Goal: Transaction & Acquisition: Subscribe to service/newsletter

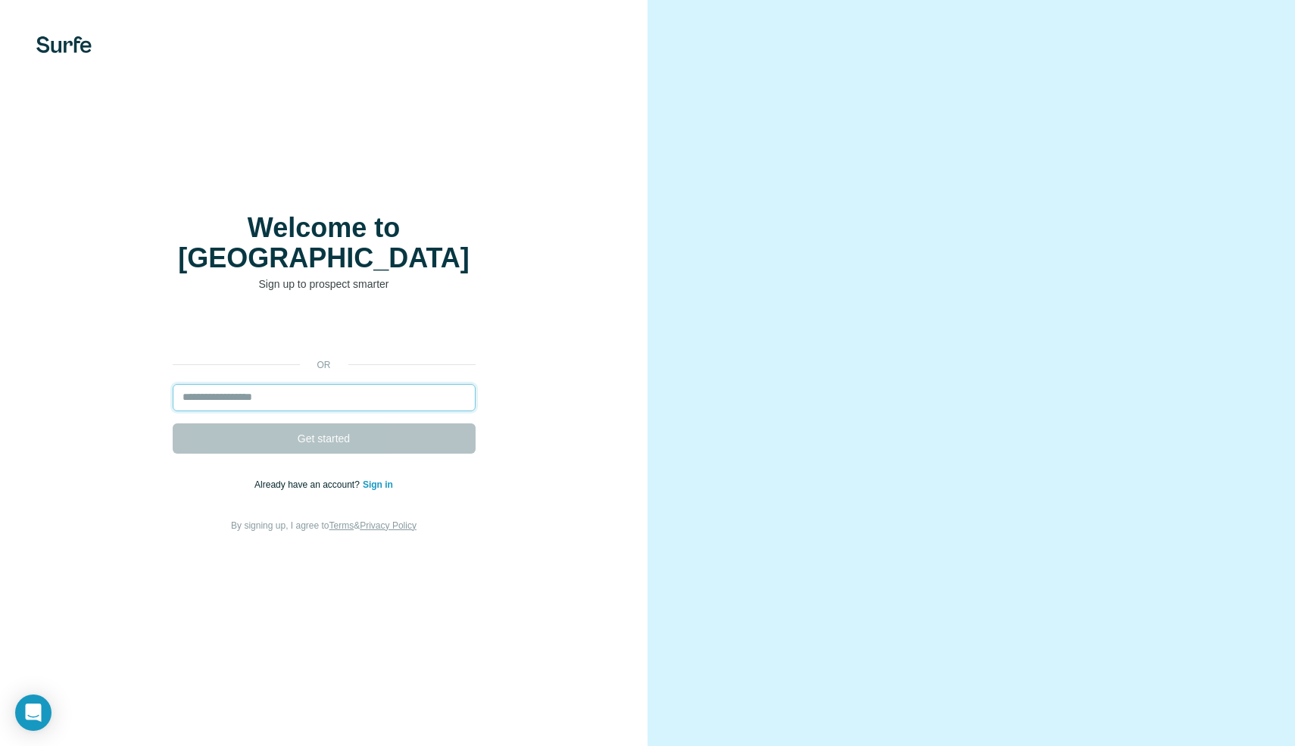
click at [286, 386] on input "email" at bounding box center [324, 397] width 303 height 27
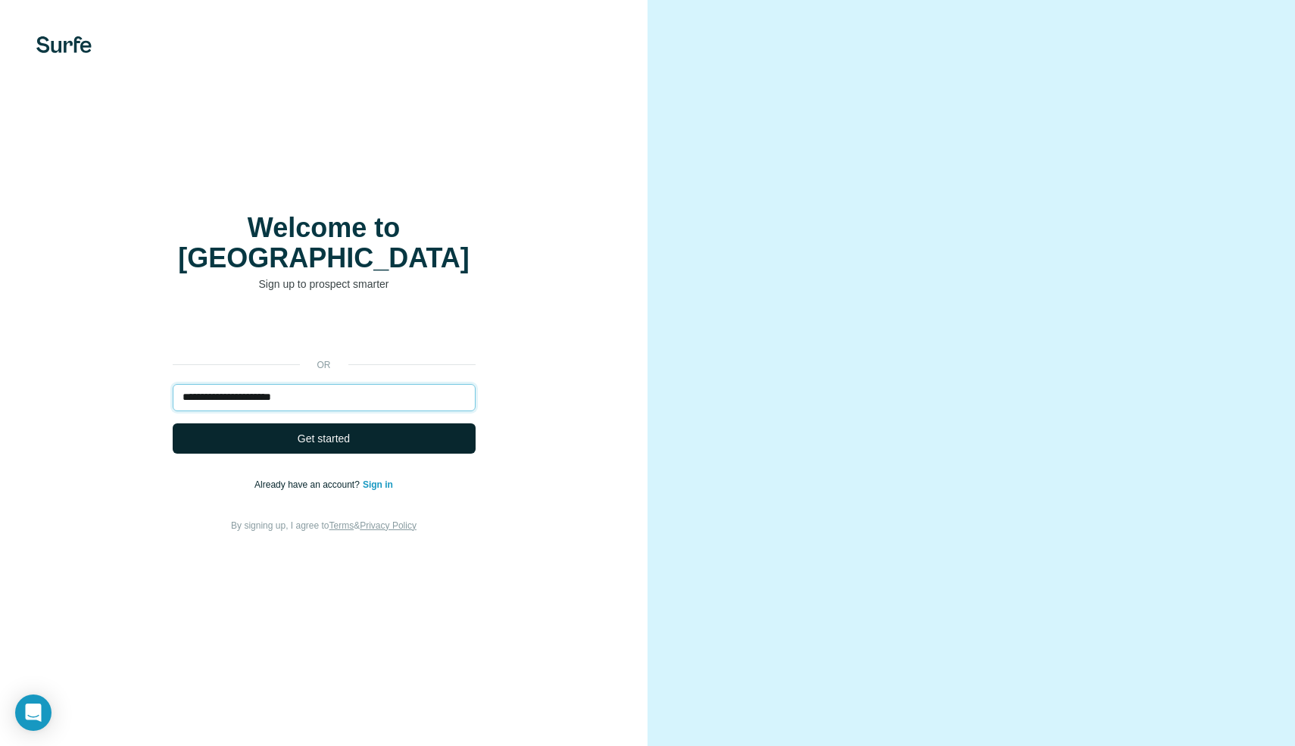
type input "**********"
click at [289, 429] on button "Get started" at bounding box center [324, 438] width 303 height 30
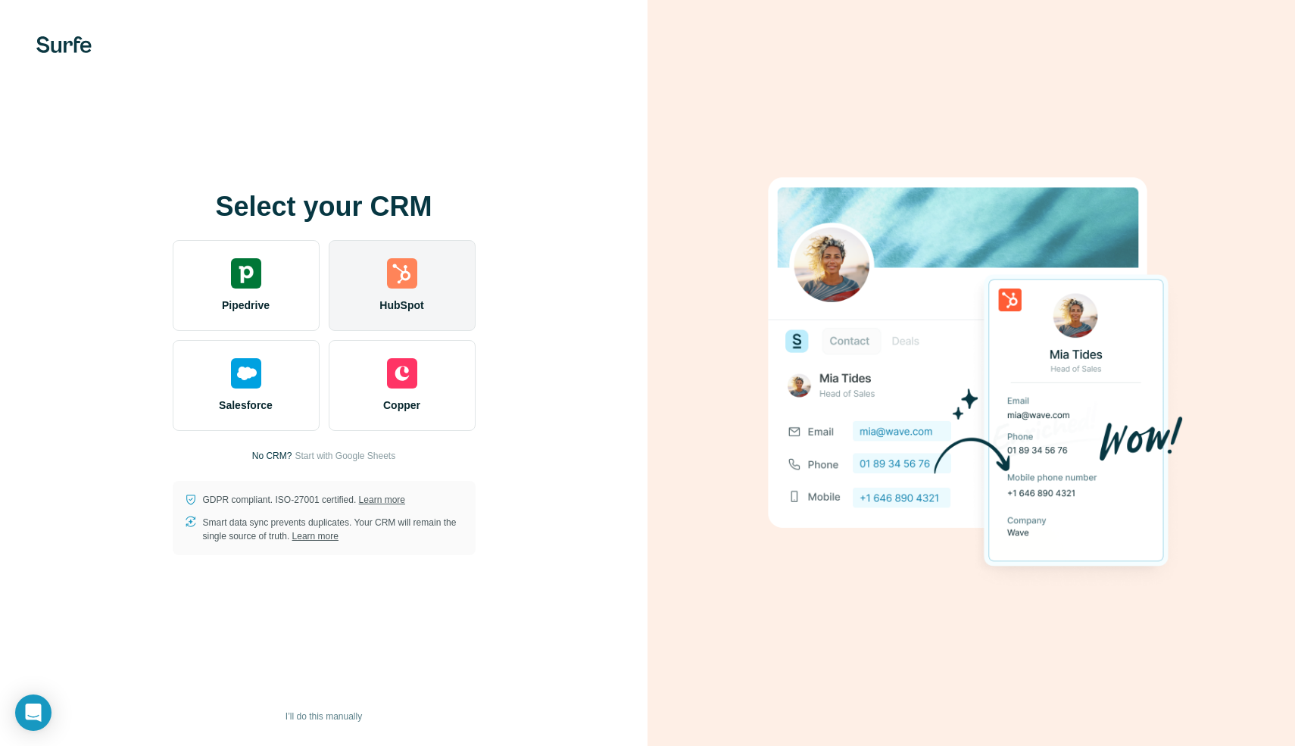
click at [420, 292] on div "HubSpot" at bounding box center [402, 285] width 147 height 91
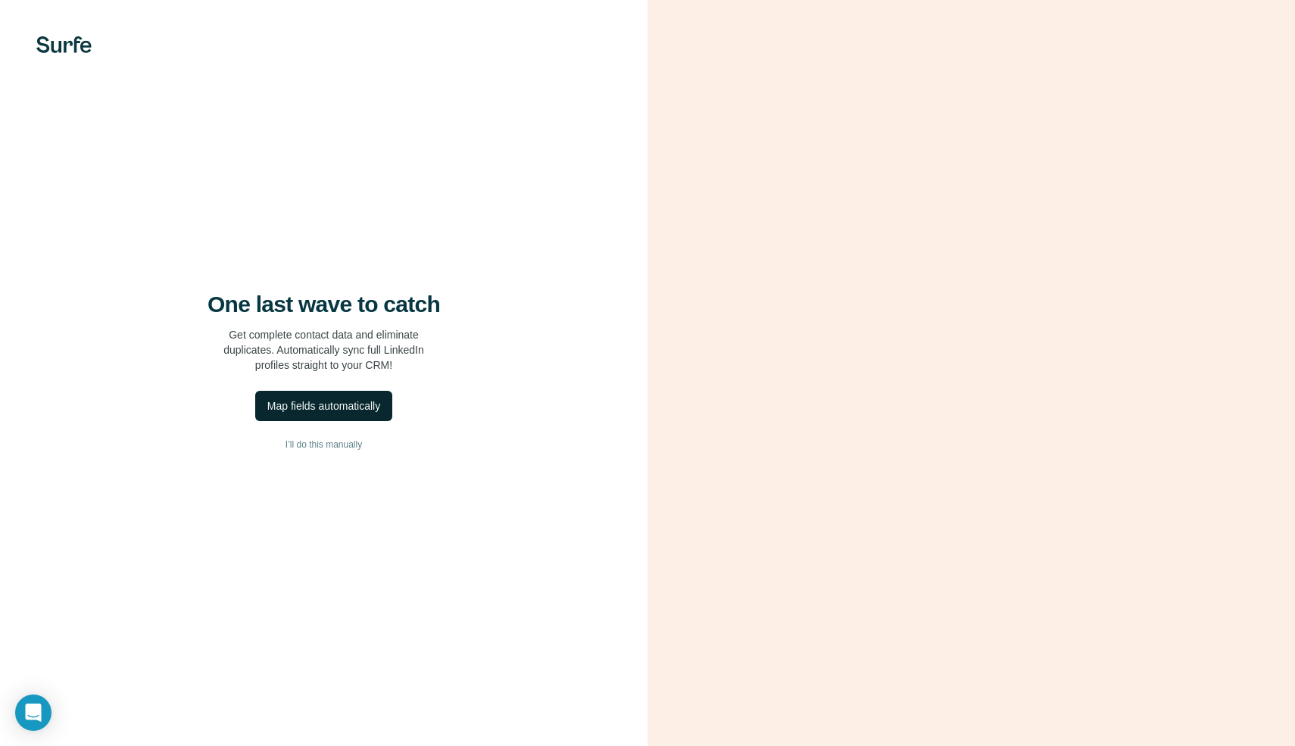
click at [342, 405] on div "Map fields automatically" at bounding box center [323, 405] width 113 height 15
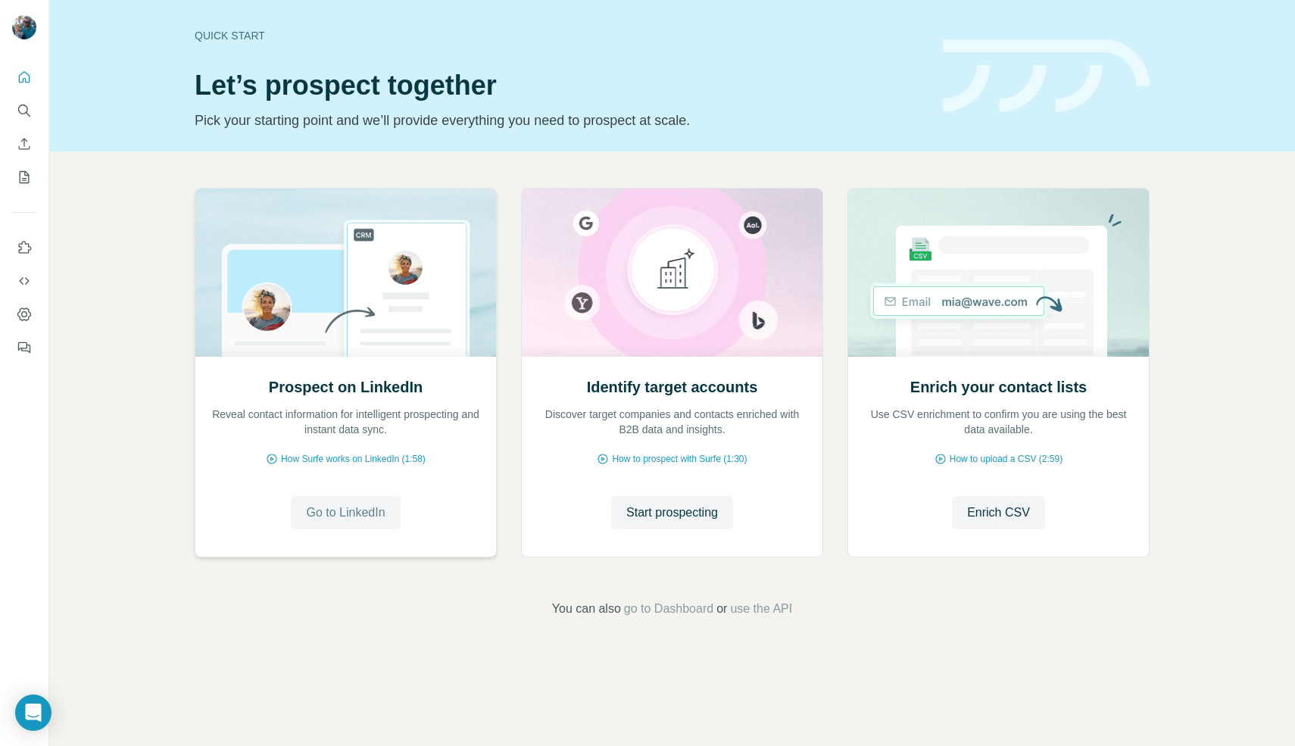
click at [336, 514] on span "Go to LinkedIn" at bounding box center [345, 513] width 79 height 18
